Goal: Complete application form

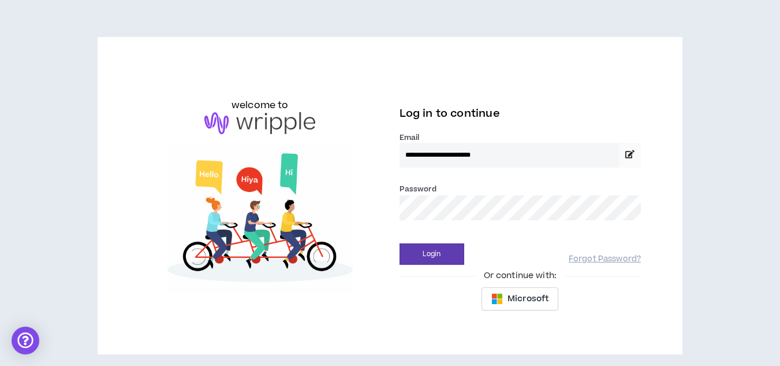
click at [400, 243] on button "Login" at bounding box center [432, 253] width 65 height 21
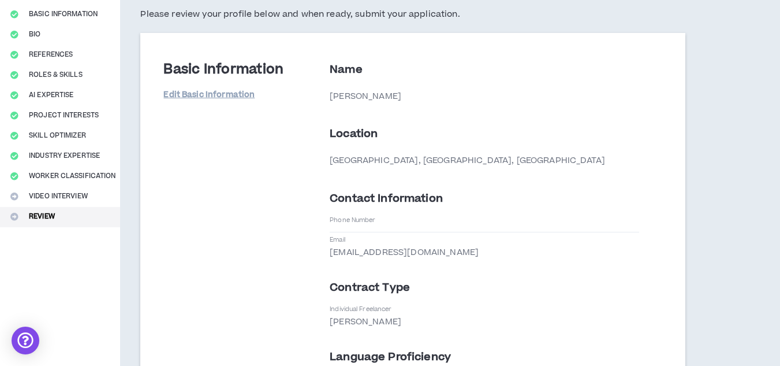
scroll to position [44, 0]
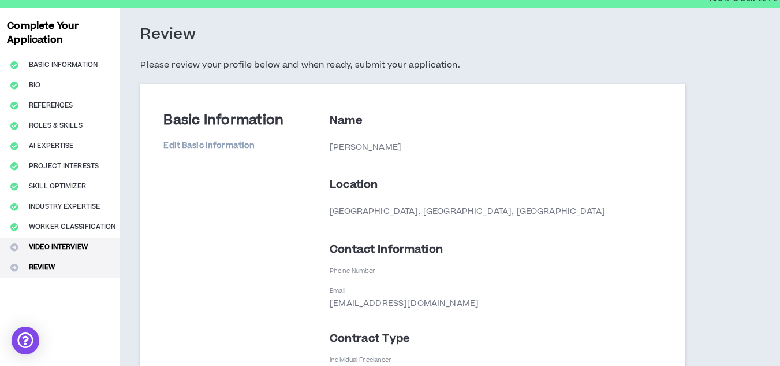
click at [59, 244] on button "Video Interview" at bounding box center [60, 247] width 120 height 20
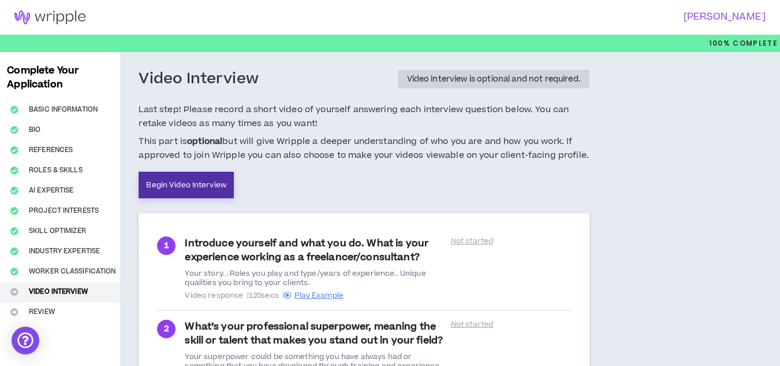
click at [193, 172] on link "Begin Video Interview" at bounding box center [186, 185] width 95 height 27
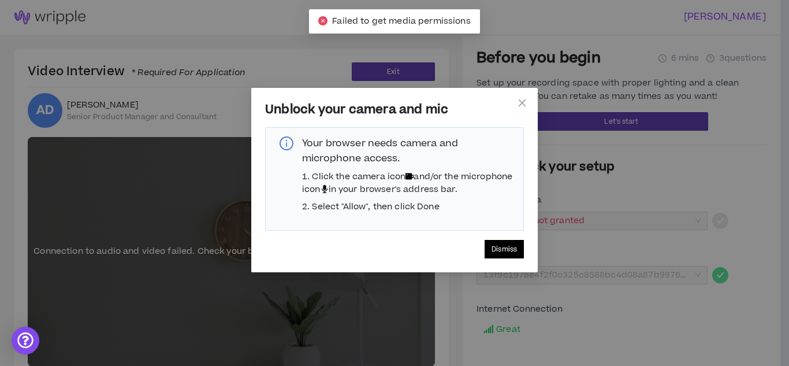
click at [508, 255] on span "Dismiss" at bounding box center [504, 249] width 25 height 11
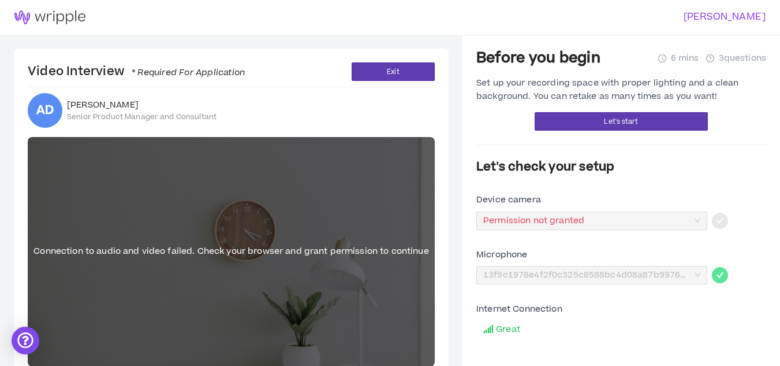
scroll to position [57, 0]
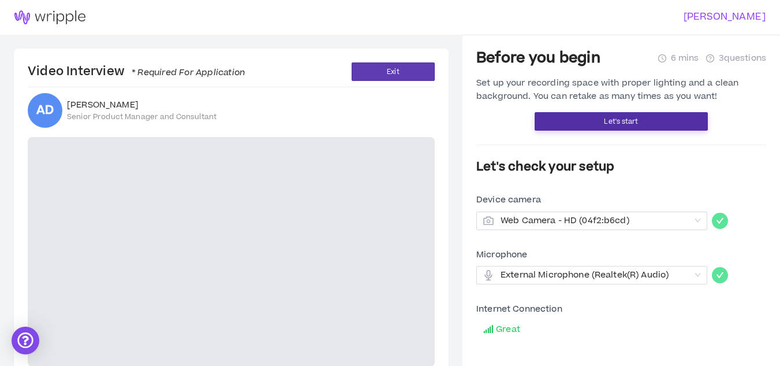
click at [620, 121] on span "Let's start" at bounding box center [621, 121] width 34 height 11
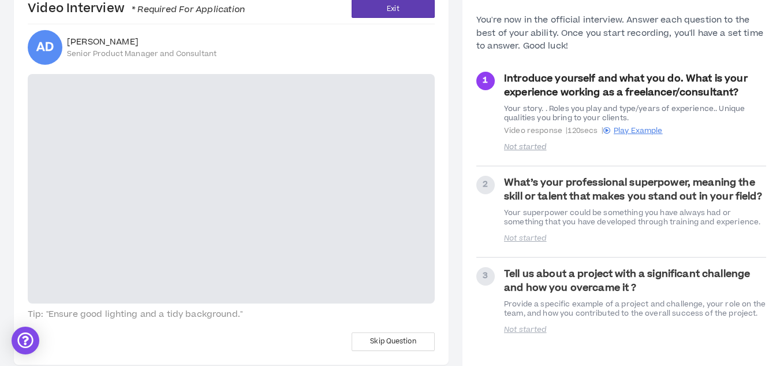
scroll to position [76, 0]
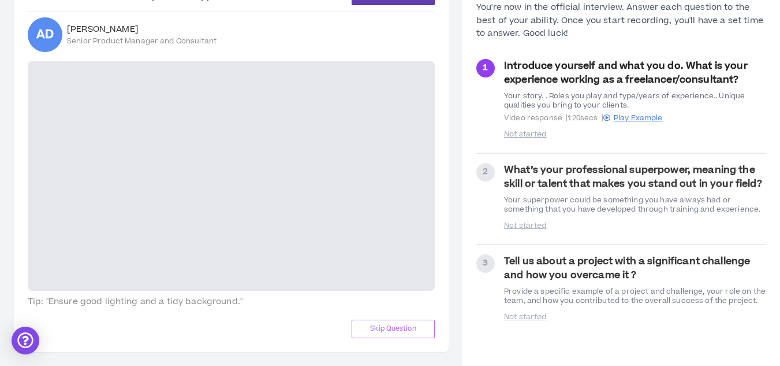
click at [416, 322] on button "Skip Question" at bounding box center [393, 328] width 83 height 18
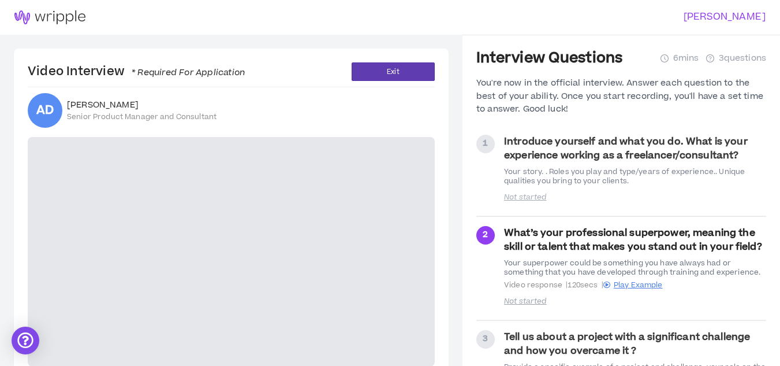
scroll to position [76, 0]
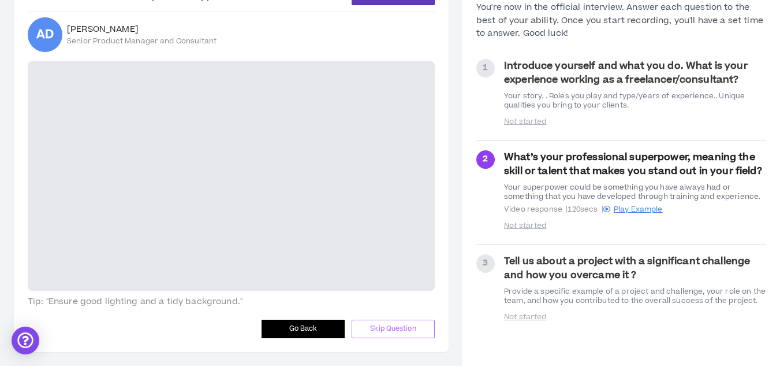
click at [397, 322] on button "Skip Question" at bounding box center [393, 328] width 83 height 18
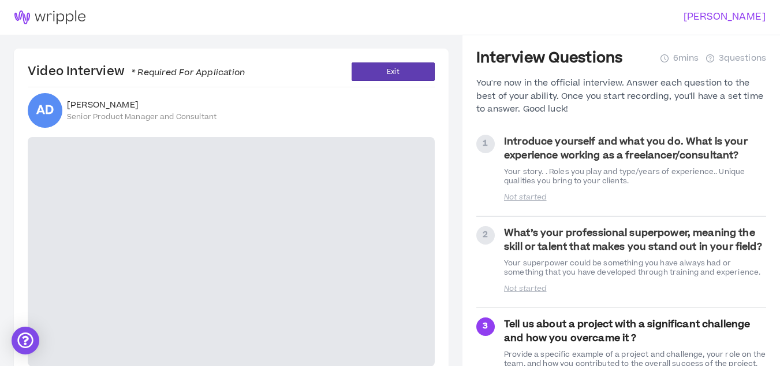
scroll to position [76, 0]
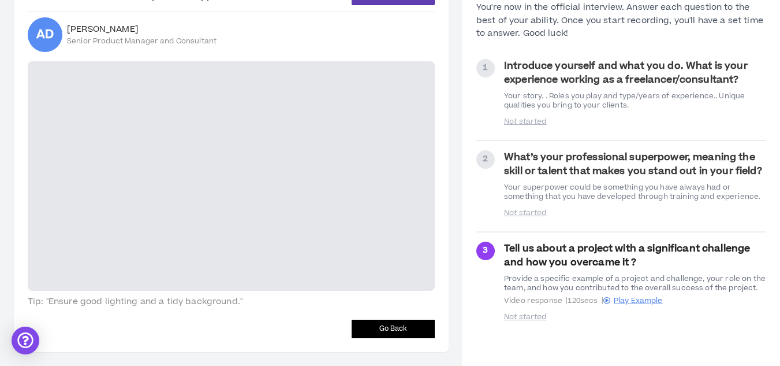
click at [412, 329] on button "Go Back" at bounding box center [393, 328] width 83 height 18
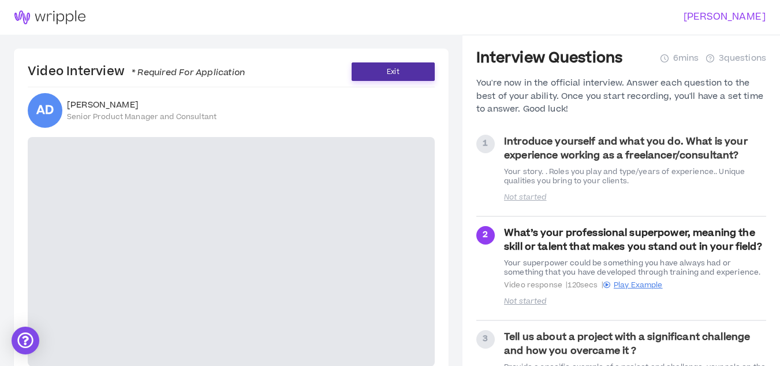
click at [373, 63] on button "Exit" at bounding box center [393, 71] width 83 height 18
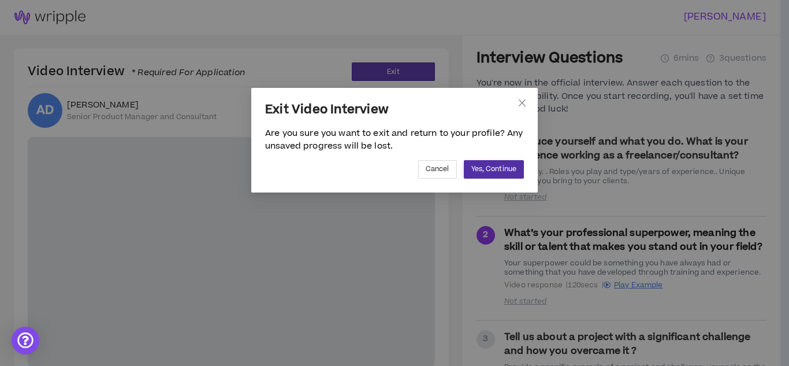
drag, startPoint x: 488, startPoint y: 181, endPoint x: 496, endPoint y: 174, distance: 10.7
click at [496, 174] on div "Exit Video Interview Are you sure you want to exit and return to your profile? …" at bounding box center [394, 140] width 286 height 105
click at [496, 174] on span "Yes, Continue" at bounding box center [493, 168] width 45 height 11
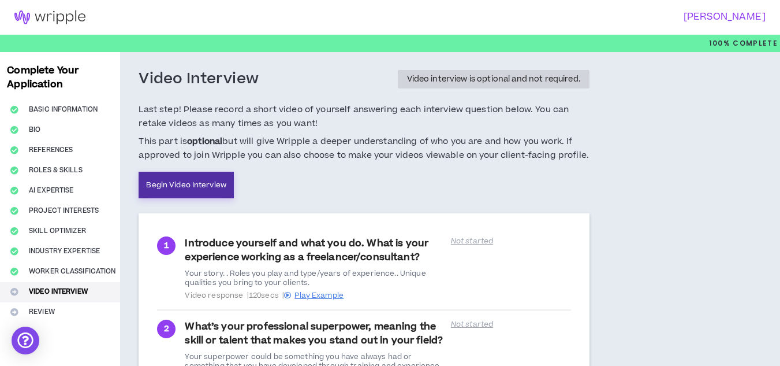
click at [208, 188] on link "Begin Video Interview" at bounding box center [186, 185] width 95 height 27
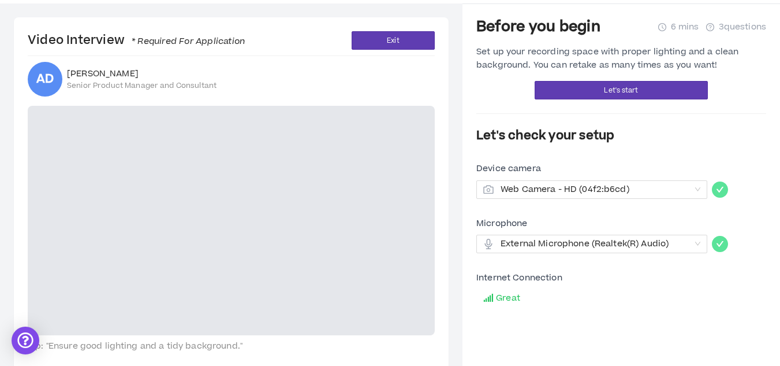
scroll to position [5, 0]
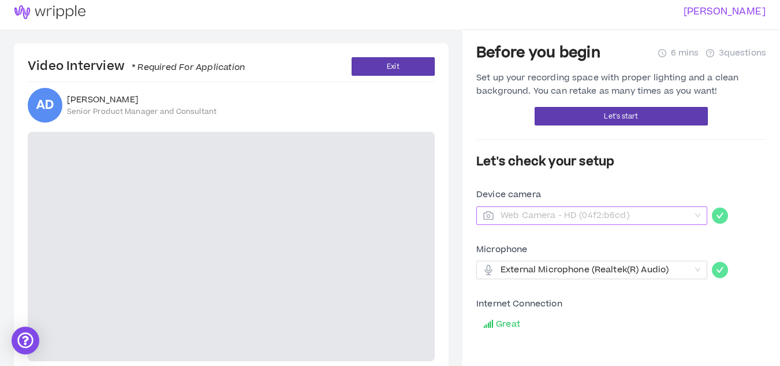
click at [668, 218] on span "Web Camera - HD (04f2:b6cd)" at bounding box center [595, 215] width 189 height 17
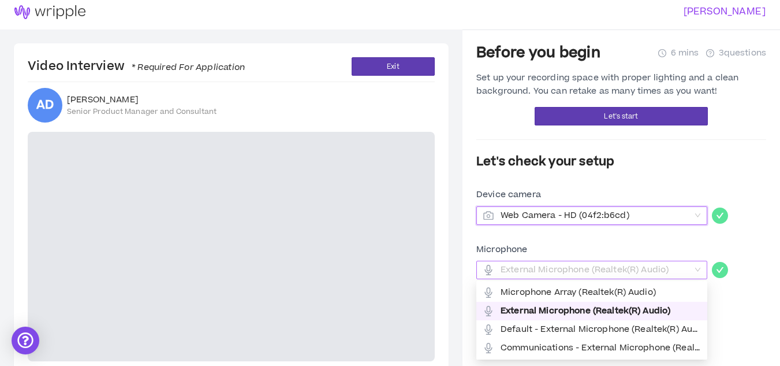
click at [676, 263] on span "External Microphone (Realtek(R) Audio)" at bounding box center [595, 269] width 189 height 17
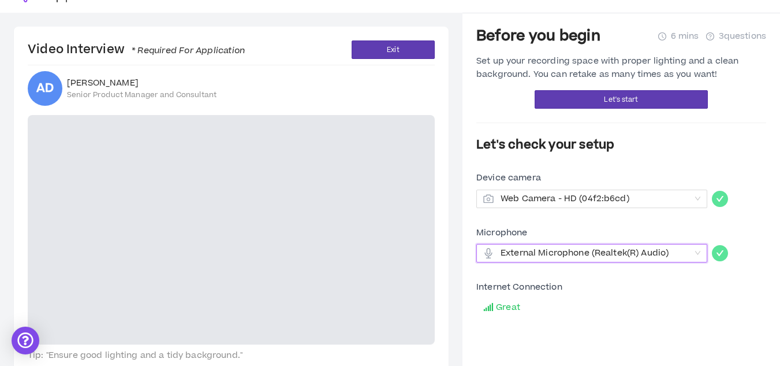
scroll to position [31, 0]
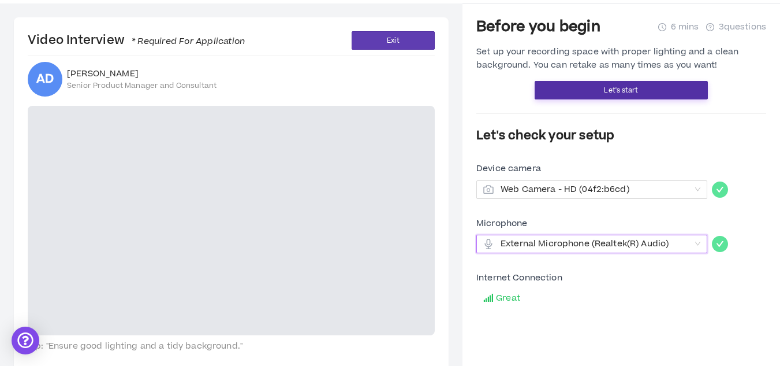
click at [634, 86] on span "Let's start" at bounding box center [621, 90] width 34 height 11
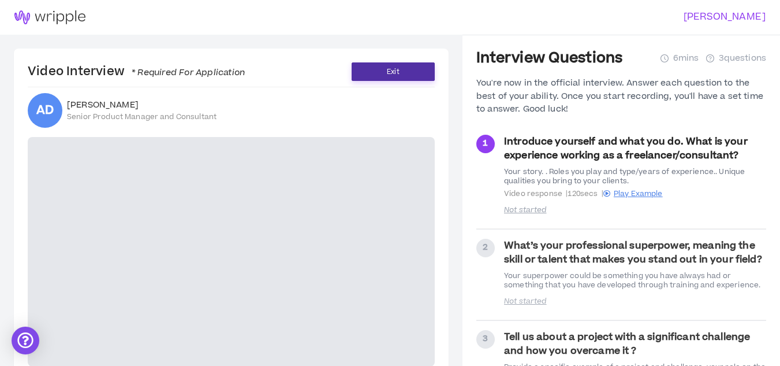
click at [389, 67] on span "Exit" at bounding box center [393, 71] width 12 height 11
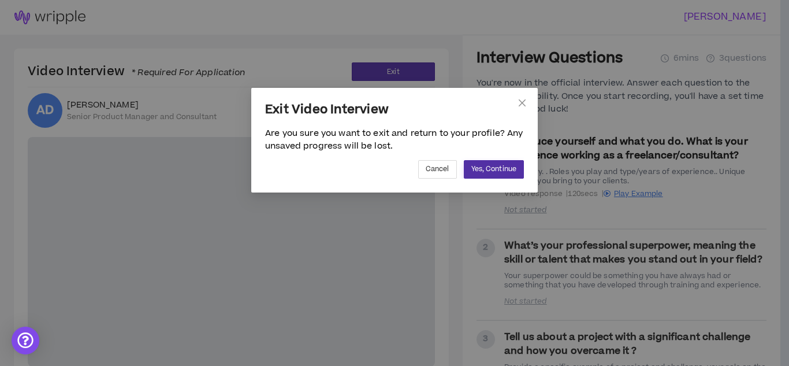
click at [508, 173] on span "Yes, Continue" at bounding box center [493, 168] width 45 height 11
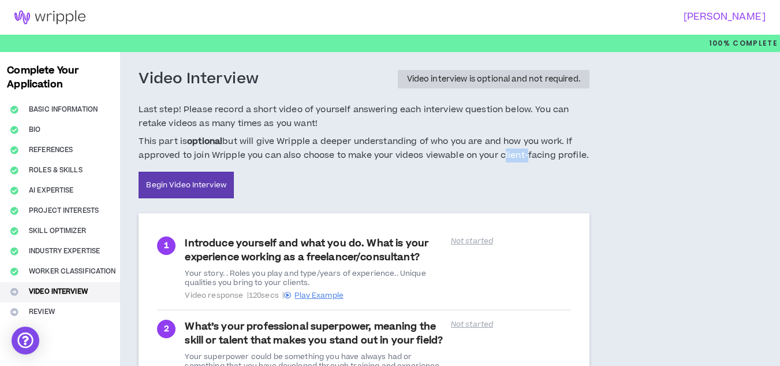
click at [508, 173] on div "Last step! Please record a short video of yourself answering each interview que…" at bounding box center [364, 151] width 451 height 96
click at [181, 191] on link "Begin Video Interview" at bounding box center [186, 185] width 95 height 27
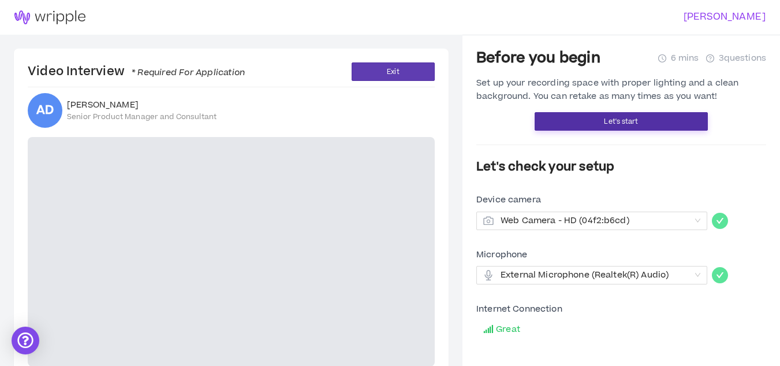
click at [632, 117] on span "Let's start" at bounding box center [621, 121] width 34 height 11
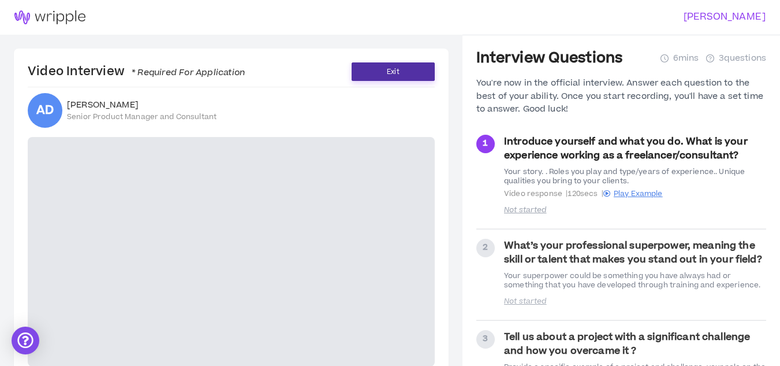
click at [384, 76] on button "Exit" at bounding box center [393, 71] width 83 height 18
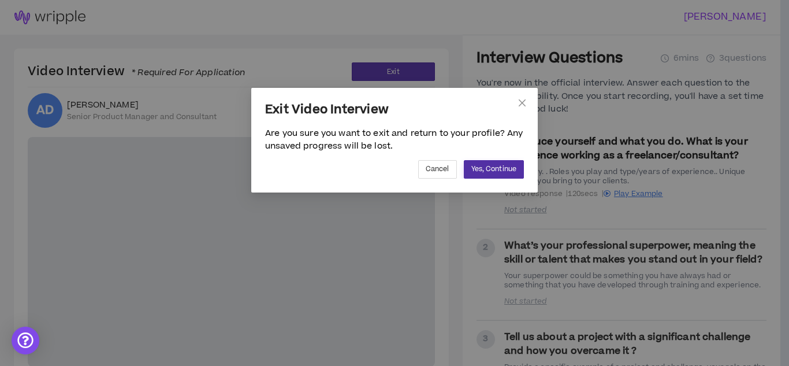
click at [516, 171] on button "Yes, Continue" at bounding box center [494, 169] width 60 height 18
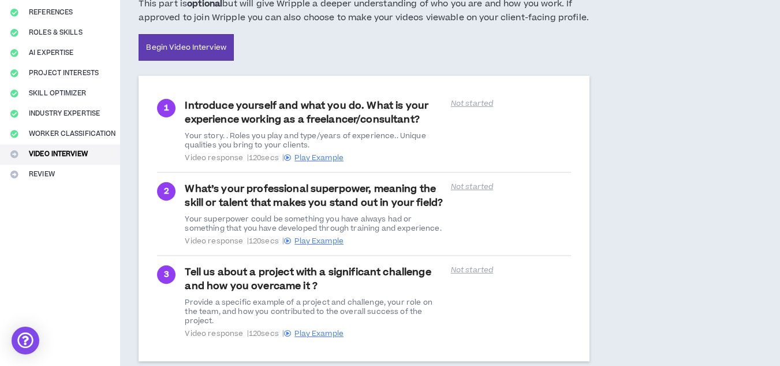
scroll to position [198, 0]
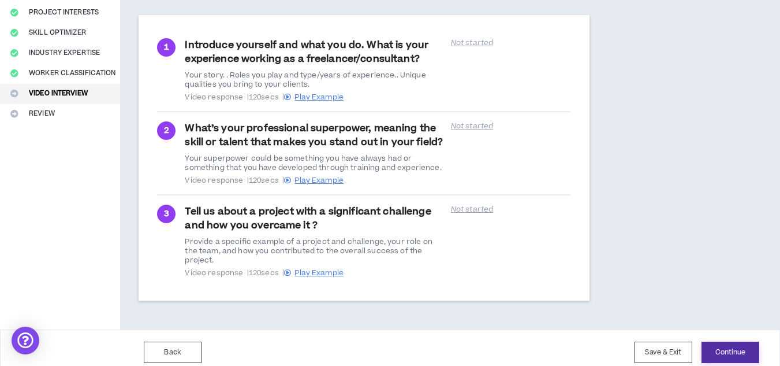
click at [728, 351] on button "Continue" at bounding box center [731, 351] width 58 height 21
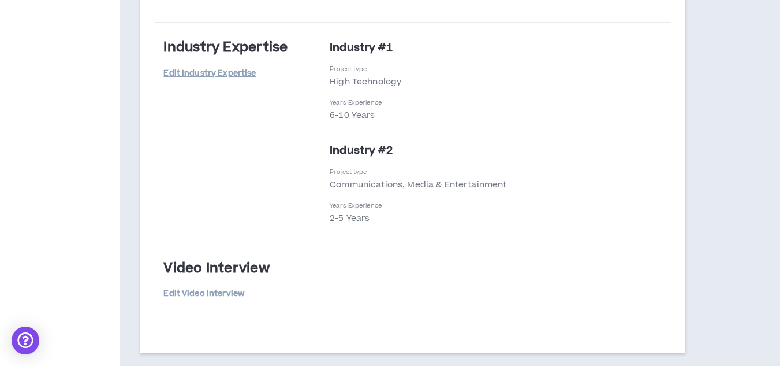
scroll to position [3421, 0]
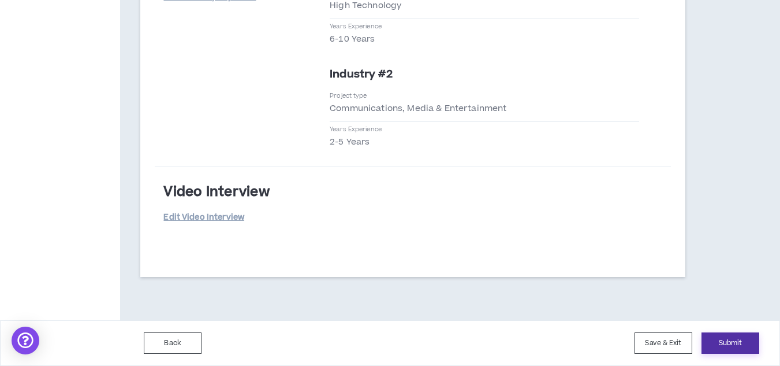
click at [747, 335] on button "Submit" at bounding box center [731, 342] width 58 height 21
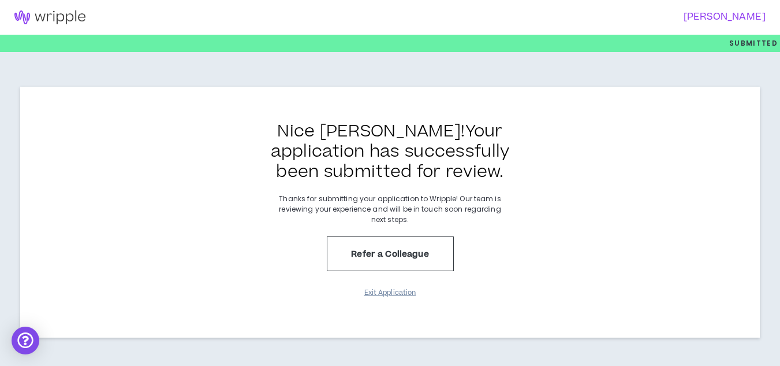
click at [384, 289] on button "Exit Application" at bounding box center [391, 292] width 58 height 20
